Goal: Understand process/instructions: Learn how to perform a task or action

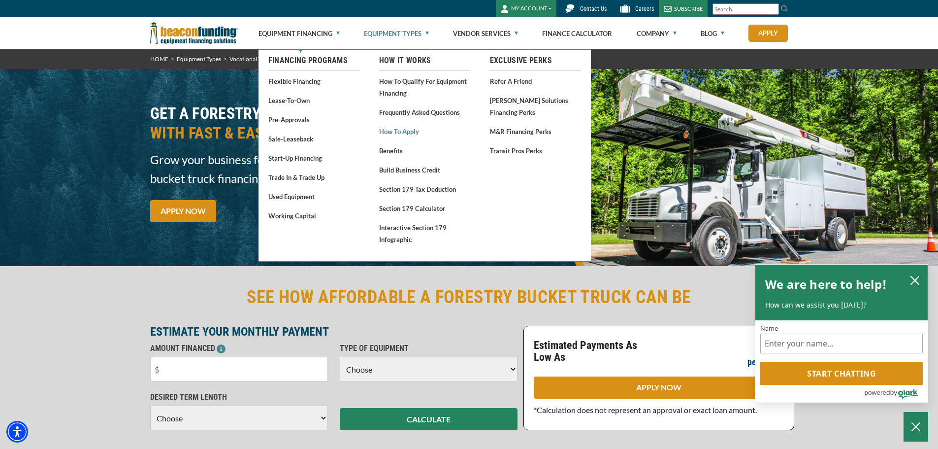
click at [405, 131] on link "How to Apply" at bounding box center [424, 131] width 91 height 12
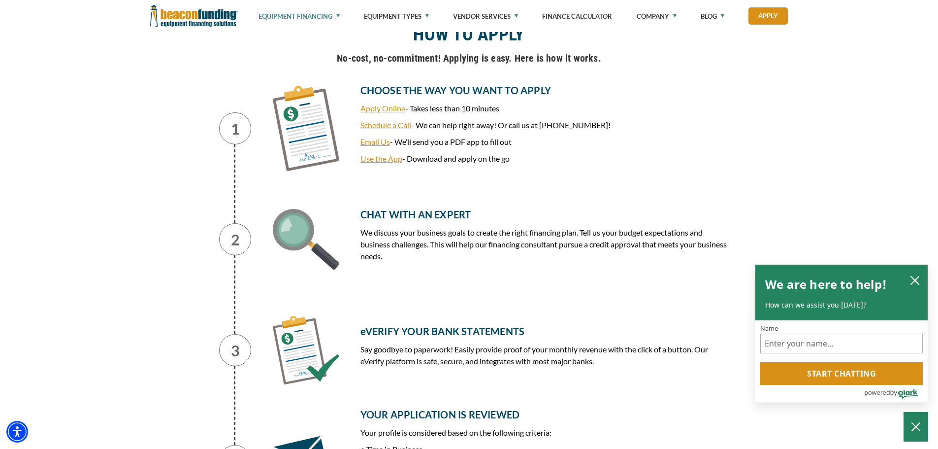
scroll to position [443, 0]
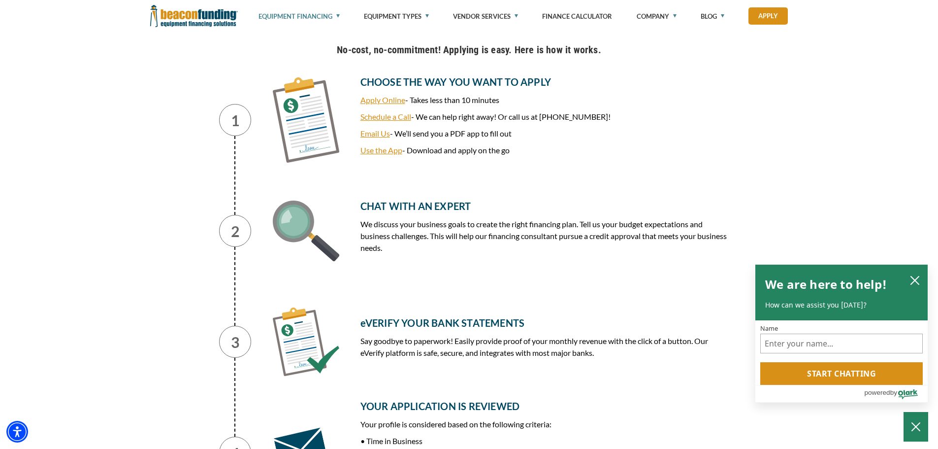
drag, startPoint x: 358, startPoint y: 84, endPoint x: 564, endPoint y: 140, distance: 213.4
click at [564, 140] on div "CHOOSE THE WAY YOU WANT TO APPLY Apply Online - Takes less than 10 minutes Sche…" at bounding box center [540, 120] width 390 height 92
click at [141, 155] on div "HOW TO APPLY No-cost, no-commitment! Applying is easy. Here is how it works. 1 …" at bounding box center [469, 404] width 938 height 818
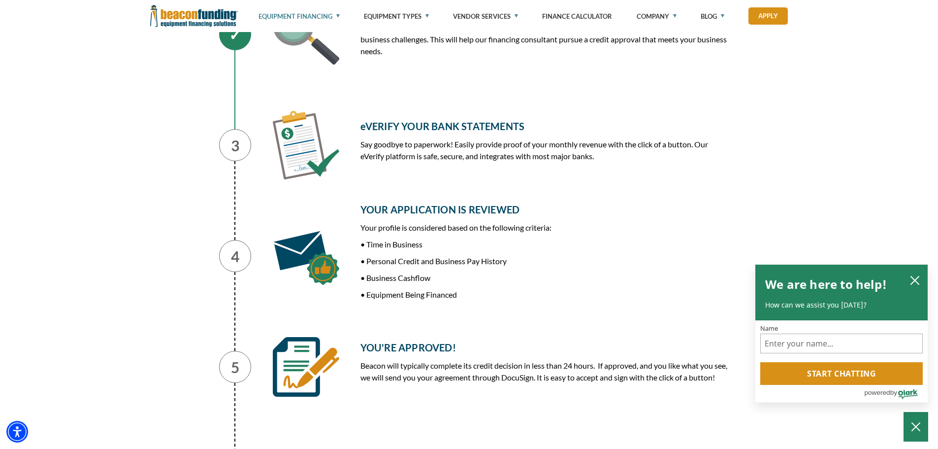
scroll to position [640, 0]
drag, startPoint x: 350, startPoint y: 120, endPoint x: 633, endPoint y: 166, distance: 286.9
click at [633, 166] on div "eVERIFY YOUR BANK STATEMENTS Say goodbye to paperwork! Easily provide proof of …" at bounding box center [540, 144] width 390 height 69
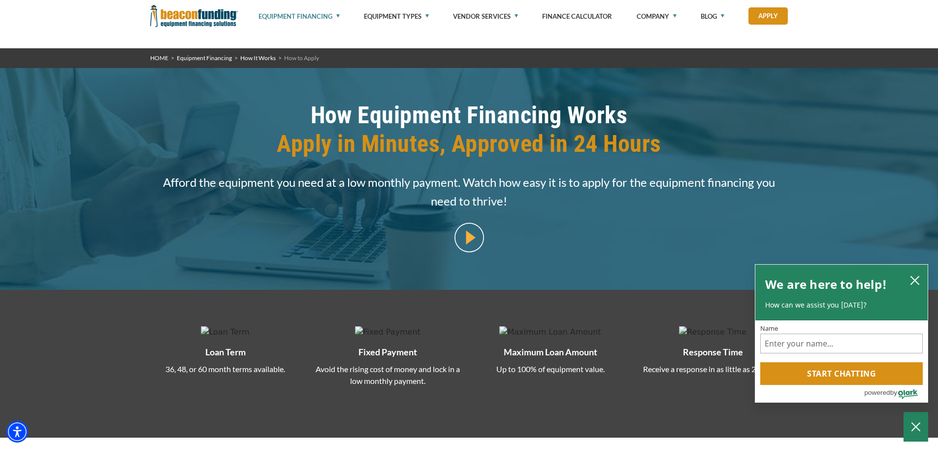
scroll to position [0, 0]
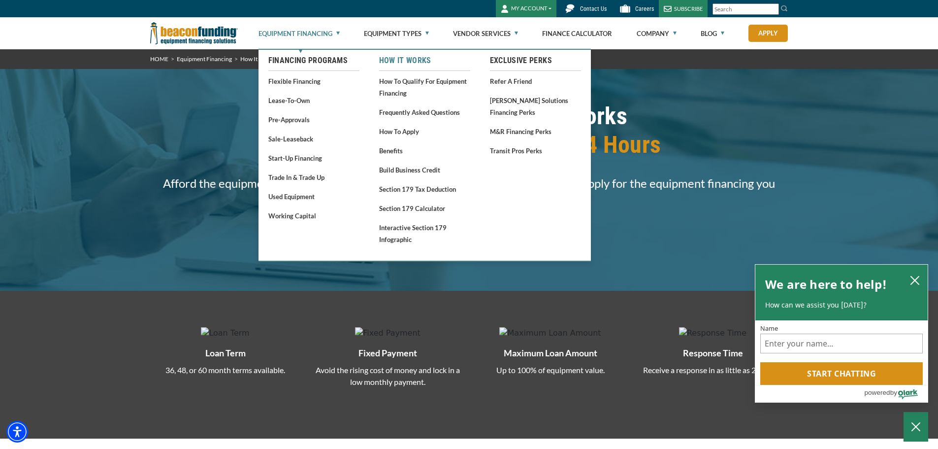
click at [401, 57] on link "How It Works" at bounding box center [424, 61] width 91 height 12
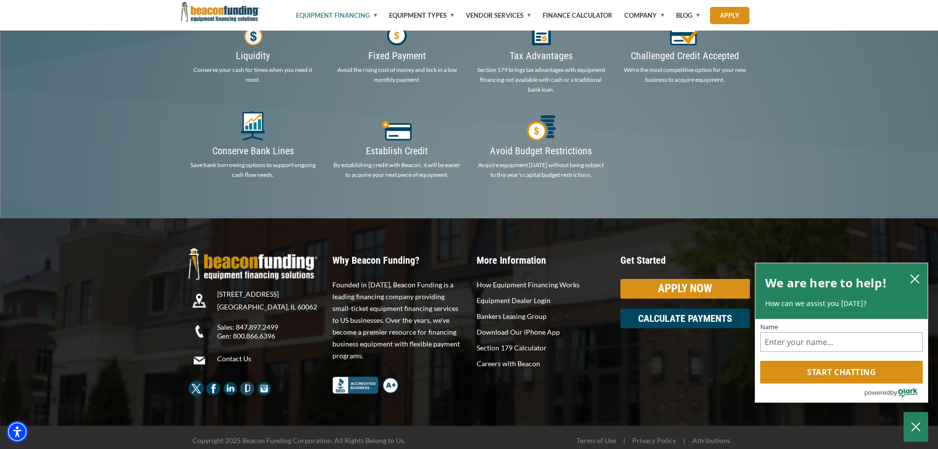
scroll to position [1724, 0]
